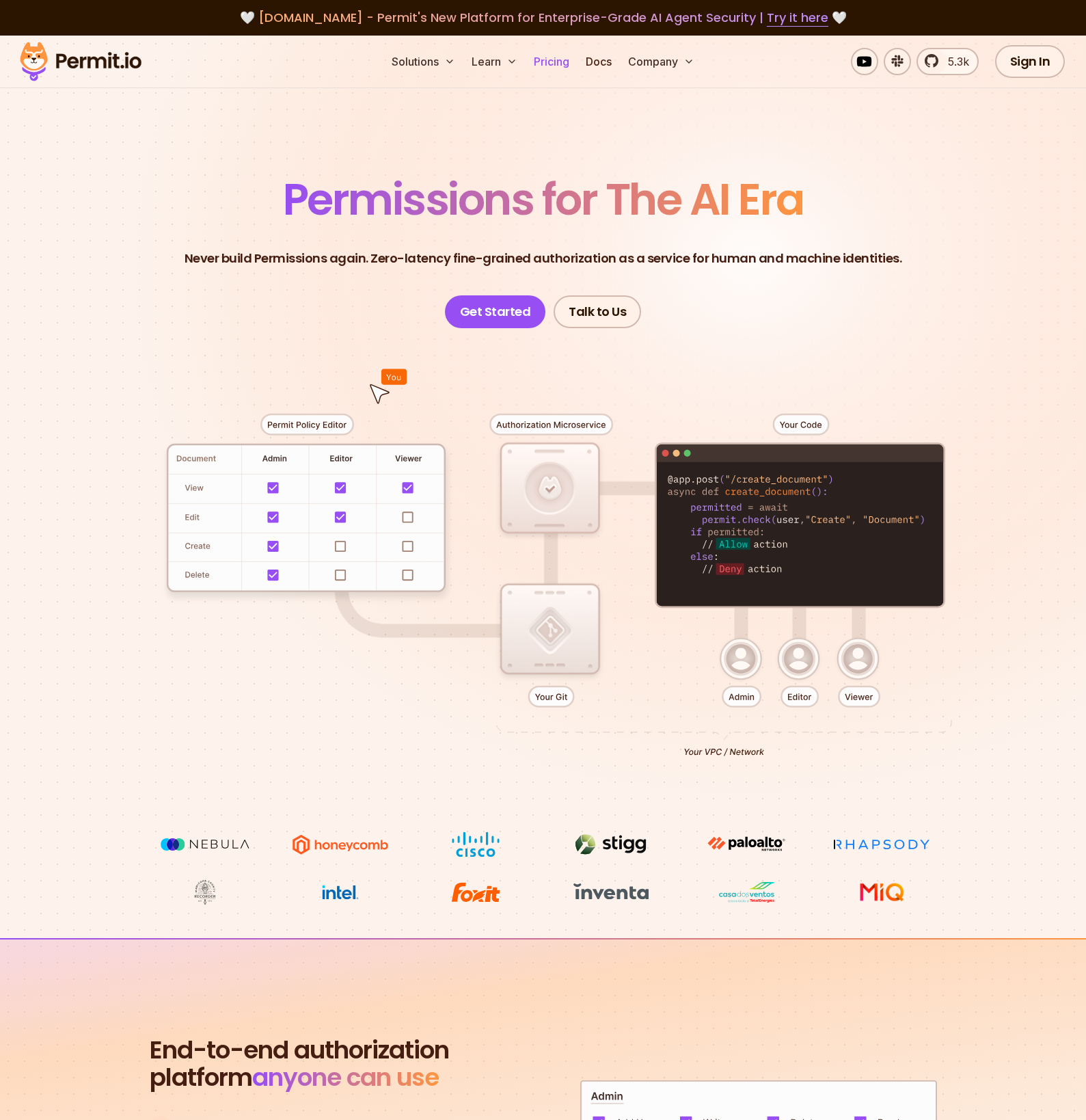
click at [557, 70] on link "Pricing" at bounding box center [552, 61] width 47 height 28
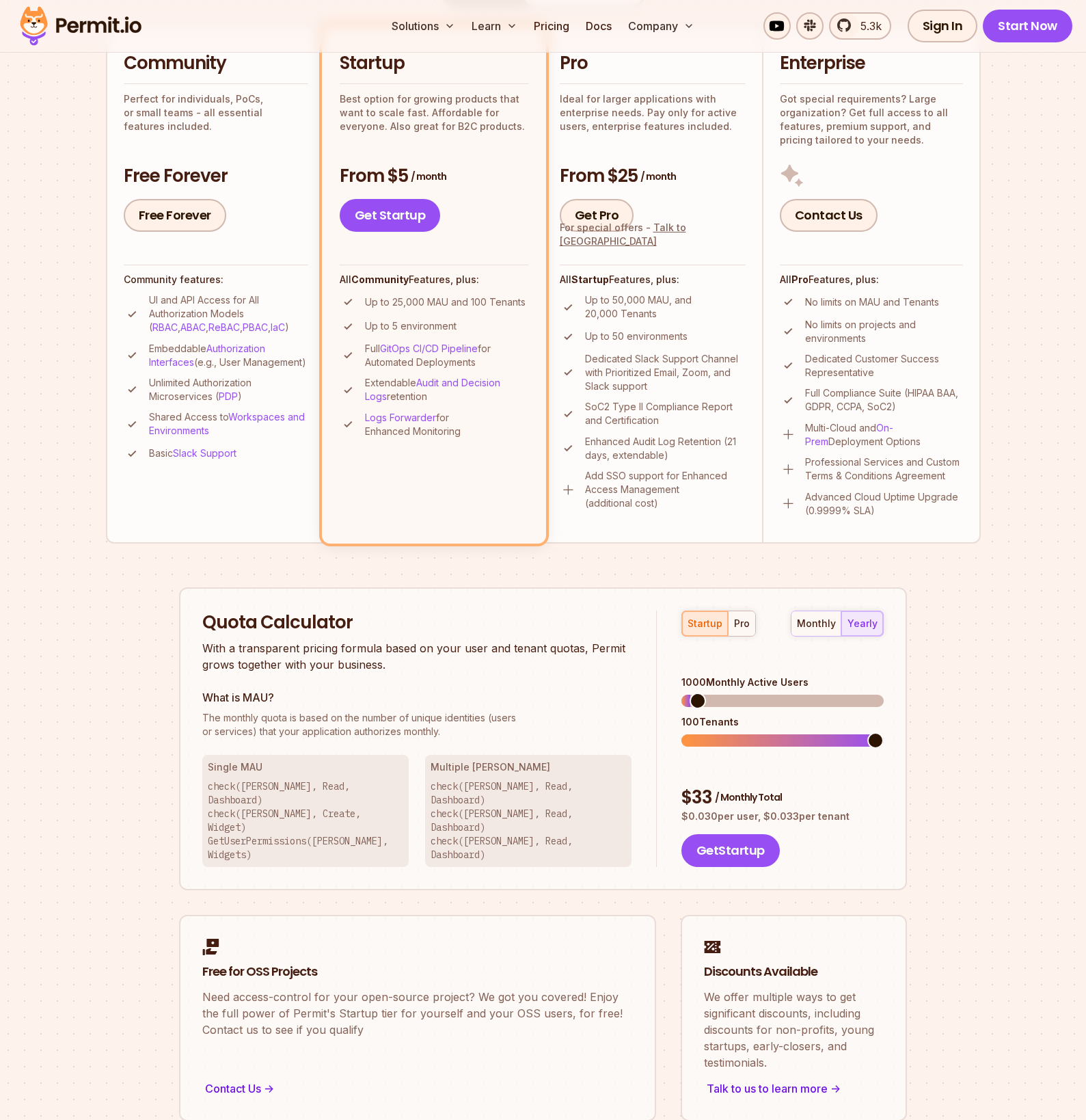
scroll to position [348, 0]
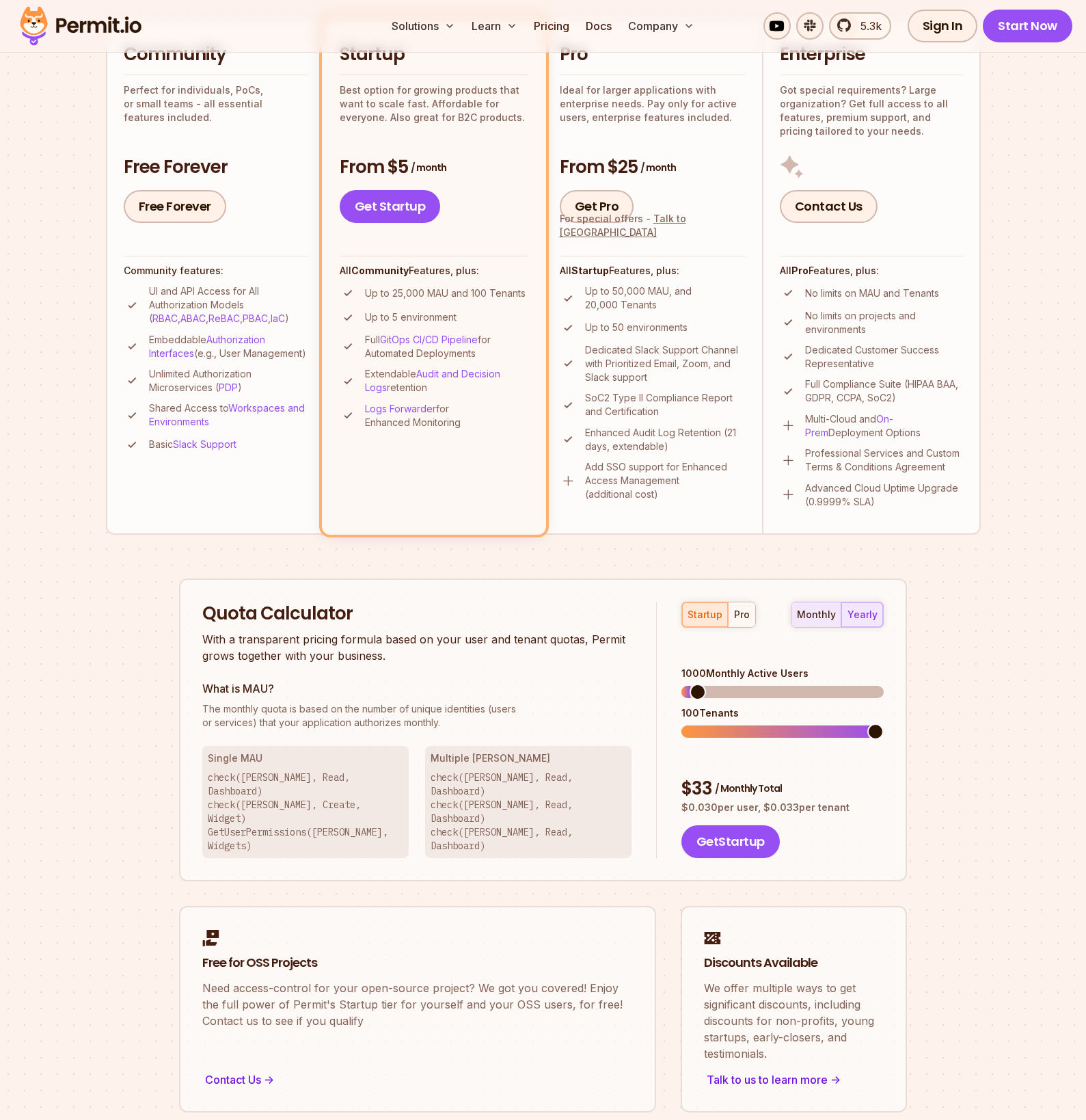
click at [804, 615] on div "monthly" at bounding box center [816, 615] width 39 height 14
click at [859, 627] on div "startup pro monthly yearly 1000 Monthly Active Users 100 Tenants $ 39 / Monthly…" at bounding box center [770, 730] width 227 height 257
click at [867, 618] on div "yearly" at bounding box center [862, 615] width 30 height 14
click at [954, 664] on div "Permit Pricing From Free to Predictable Scaling From a startup with 100 users t…" at bounding box center [544, 466] width 875 height 1294
click at [857, 614] on div "monthly yearly" at bounding box center [838, 615] width 93 height 26
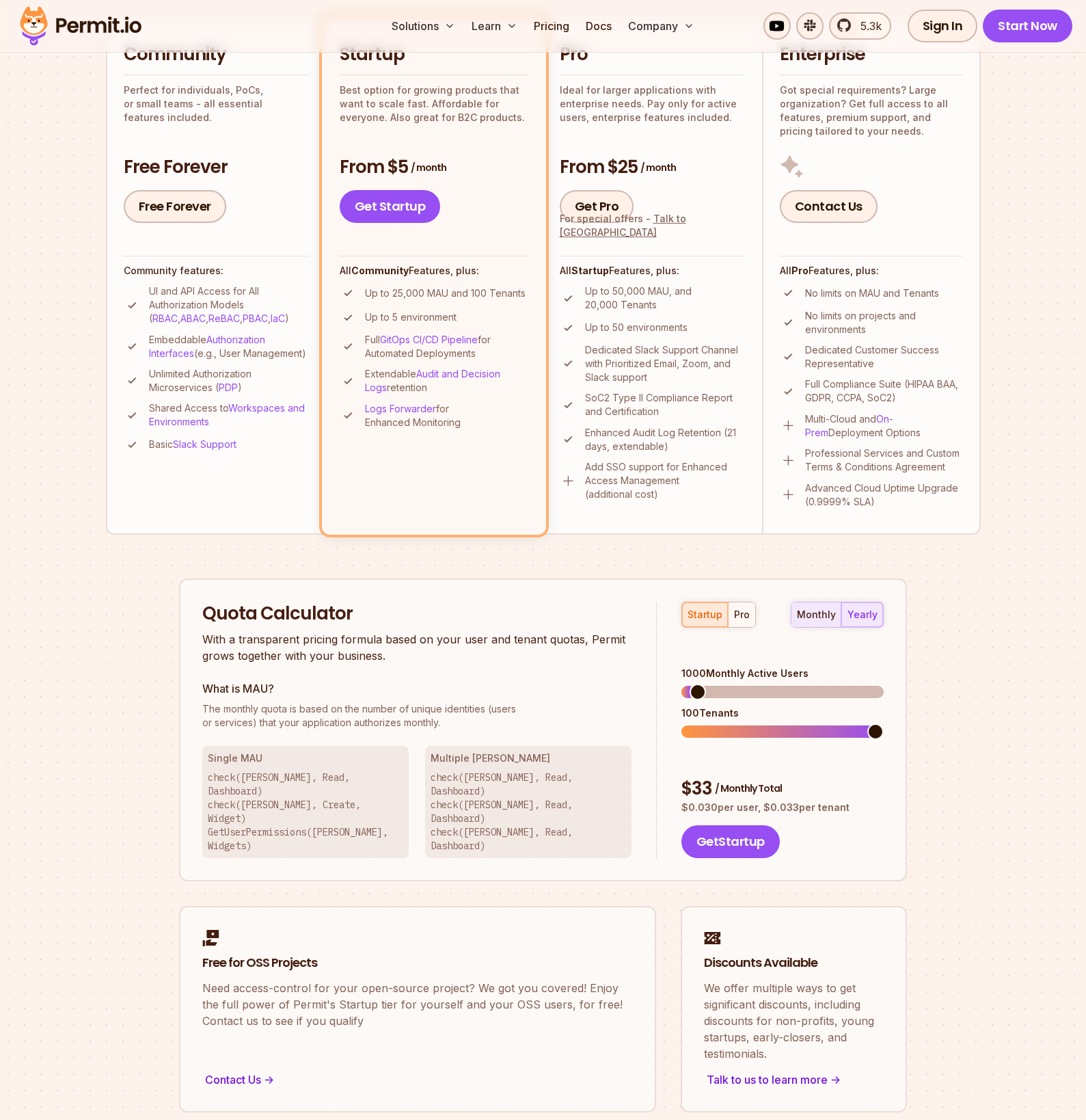
click at [825, 615] on div "monthly" at bounding box center [816, 615] width 39 height 14
click at [851, 615] on div "yearly" at bounding box center [862, 615] width 30 height 14
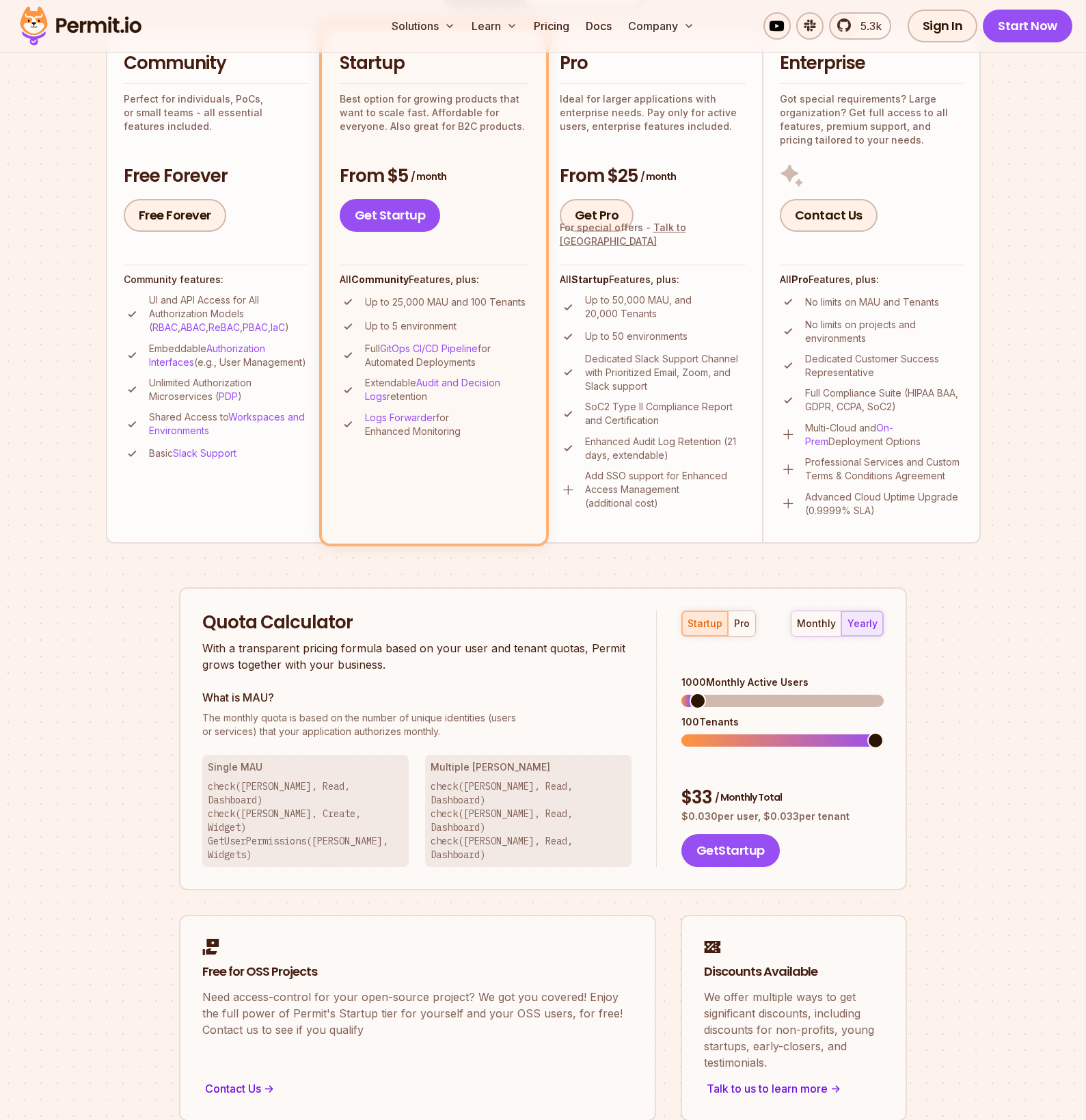
click at [884, 733] on span at bounding box center [875, 740] width 16 height 16
click at [702, 733] on span at bounding box center [710, 740] width 16 height 16
click at [988, 733] on section "Permit Pricing From Free to Predictable Scaling From a startup with 100 users t…" at bounding box center [543, 436] width 1086 height 1480
click at [684, 733] on span at bounding box center [689, 740] width 16 height 16
click at [957, 746] on div "Permit Pricing From Free to Predictable Scaling From a startup with 100 users t…" at bounding box center [544, 475] width 875 height 1294
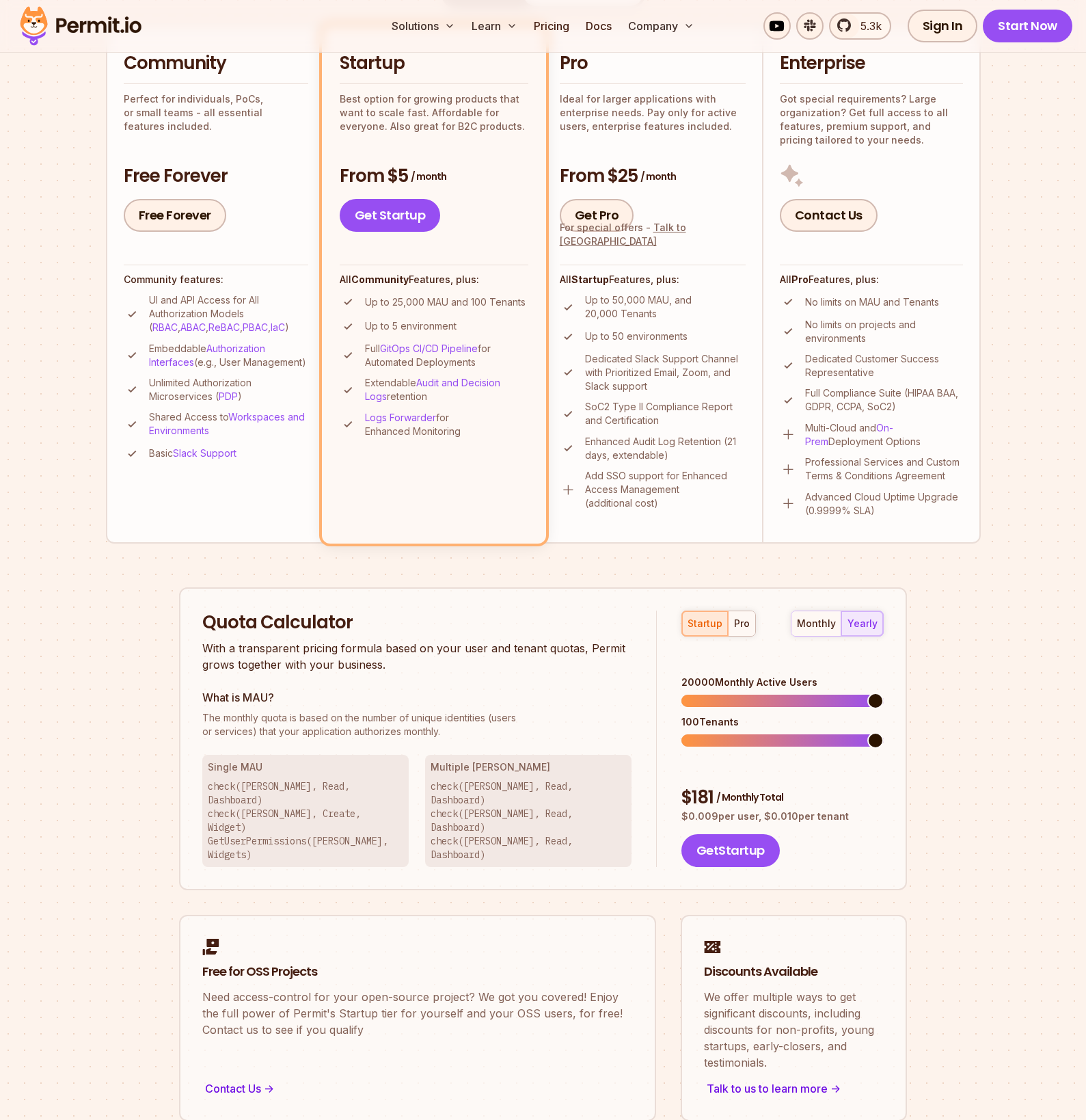
click at [884, 693] on span at bounding box center [875, 701] width 16 height 16
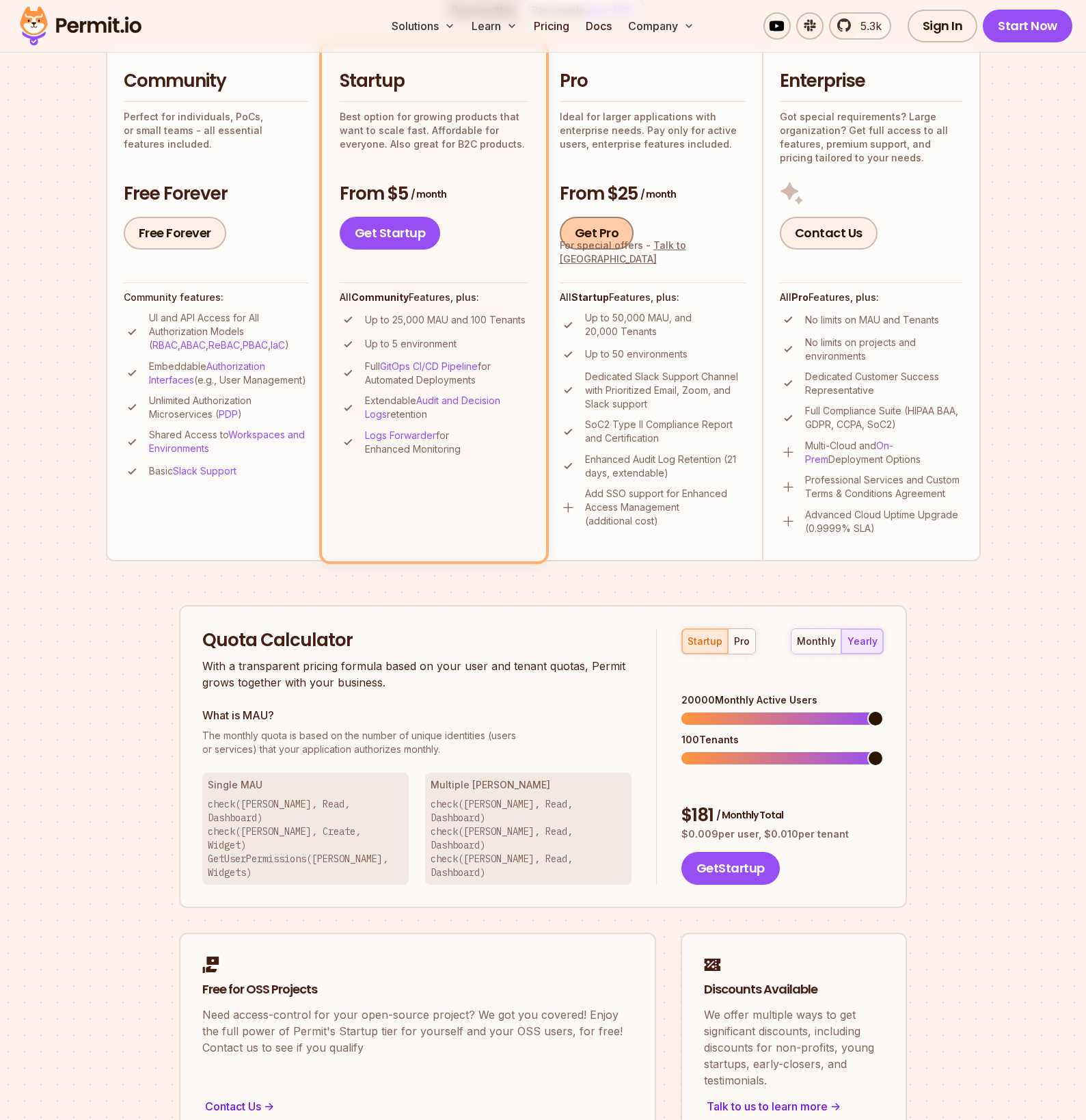
click at [617, 236] on link "Get Pro" at bounding box center [597, 234] width 74 height 33
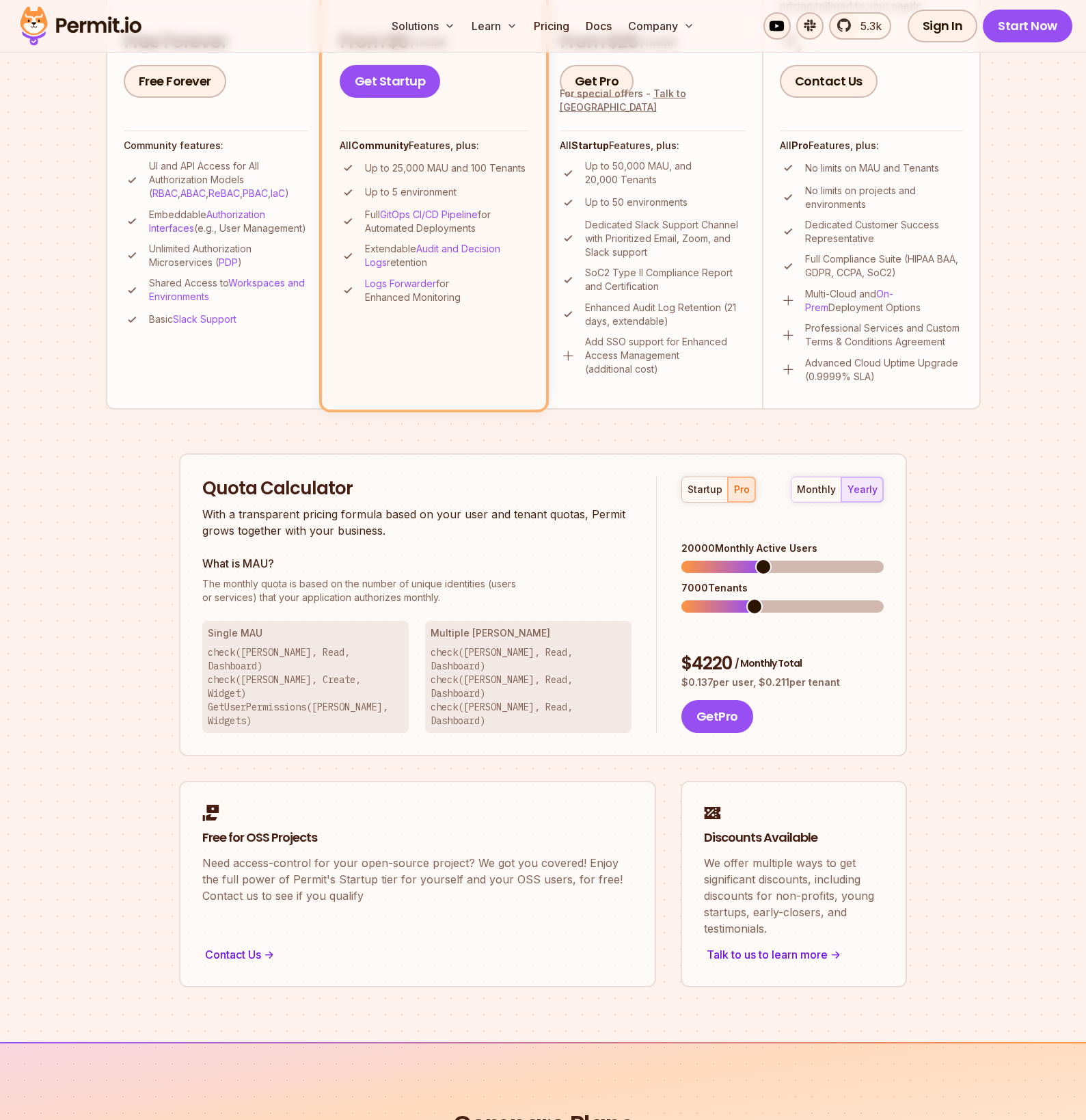
scroll to position [317, 0]
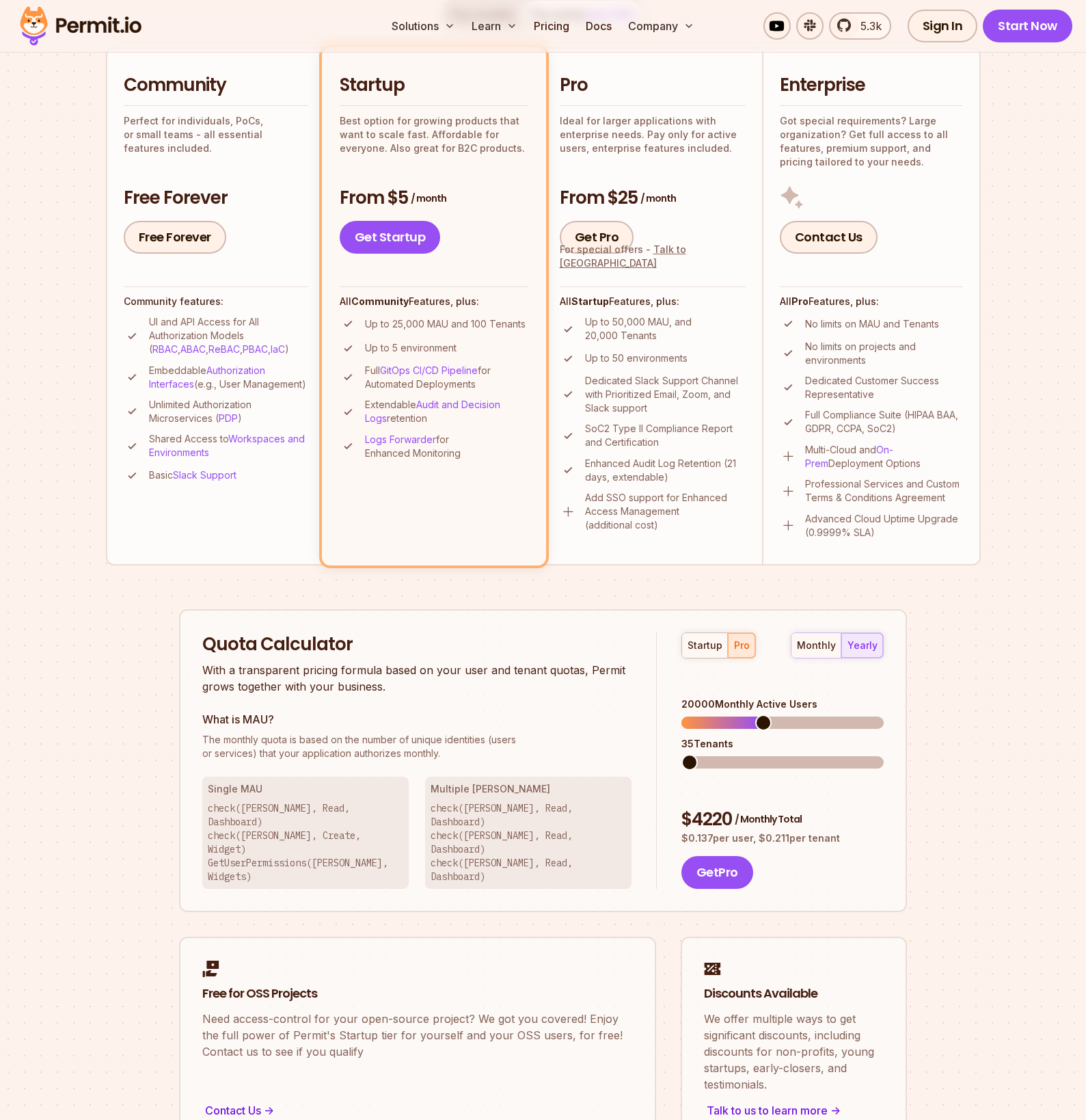
click at [681, 758] on span at bounding box center [689, 762] width 16 height 16
click at [681, 729] on span at bounding box center [689, 722] width 16 height 16
click at [951, 755] on div "Permit Pricing From Free to Predictable Scaling From a startup with 100 users t…" at bounding box center [544, 496] width 875 height 1294
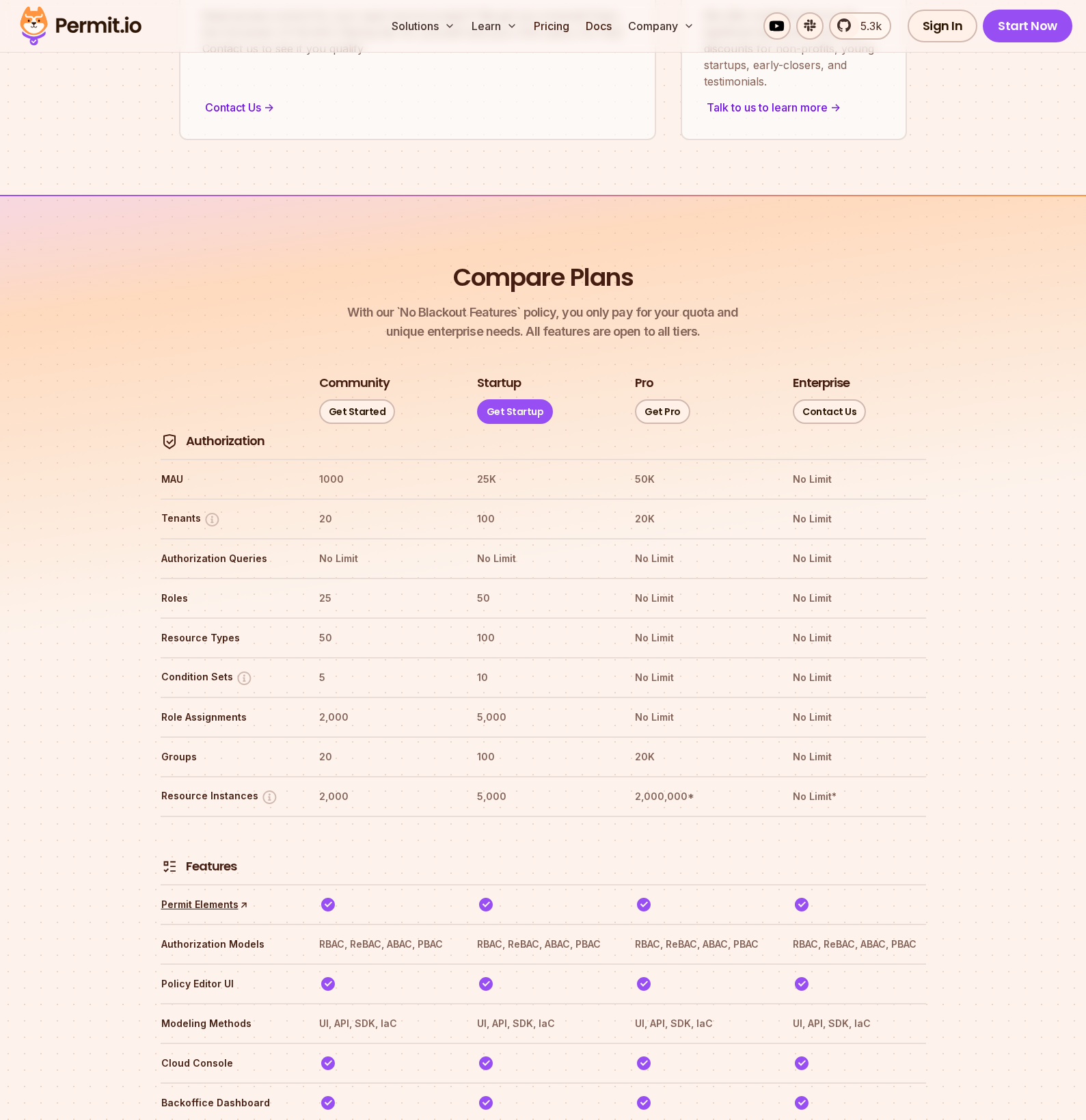
scroll to position [1329, 0]
